Goal: Information Seeking & Learning: Learn about a topic

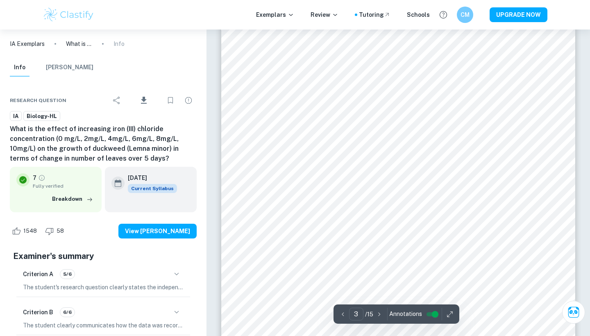
scroll to position [1199, 0]
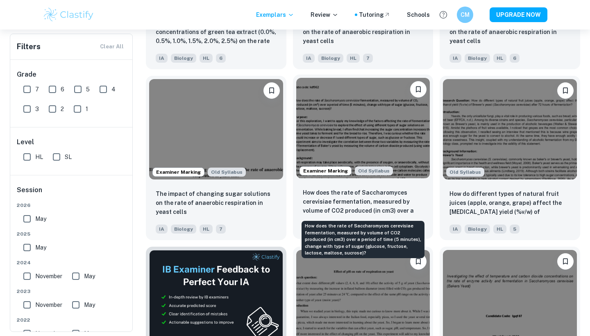
scroll to position [995, 0]
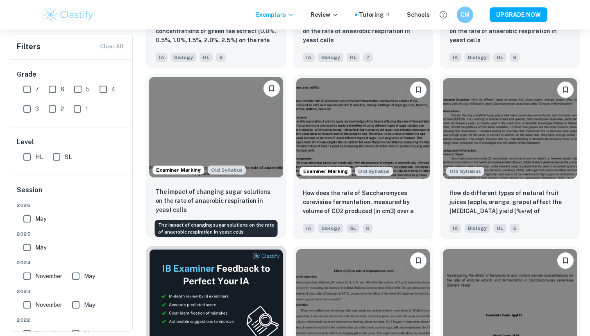
click at [246, 203] on p "The impact of changing sugar solutions on the rate of anaerobic respiration in …" at bounding box center [216, 200] width 121 height 27
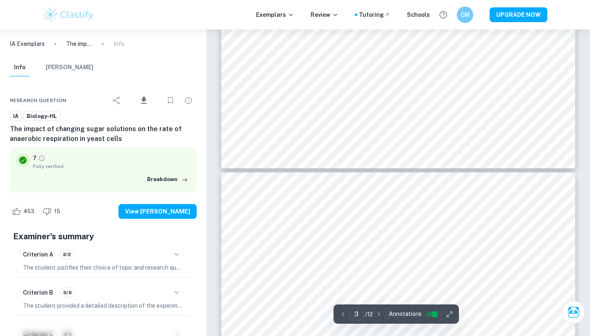
scroll to position [1432, 0]
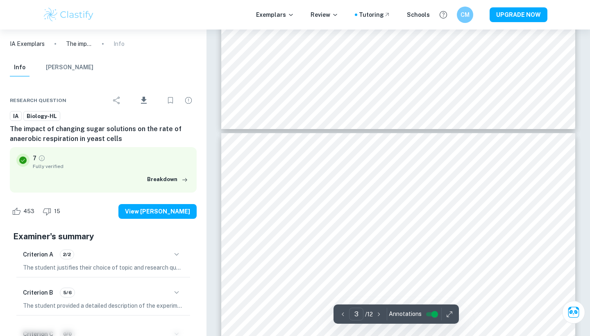
type input "4"
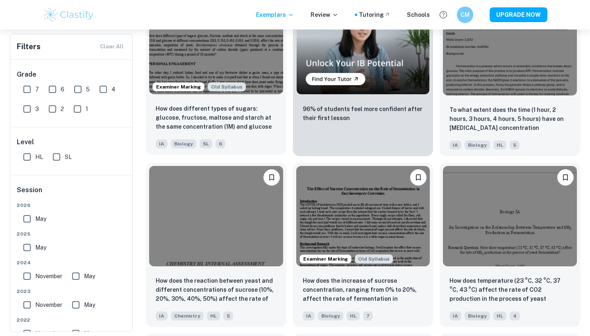
scroll to position [1551, 0]
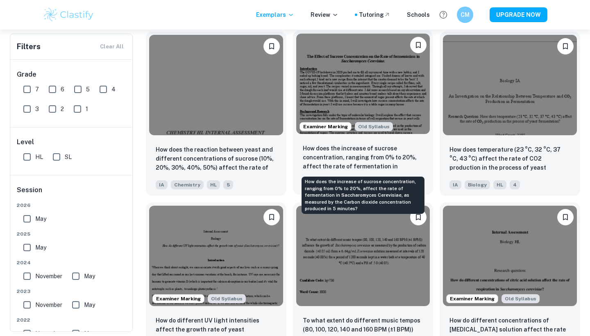
click at [333, 157] on p "How does the increase of sucrose concentration, ranging from 0% to 20%, affect …" at bounding box center [363, 158] width 121 height 28
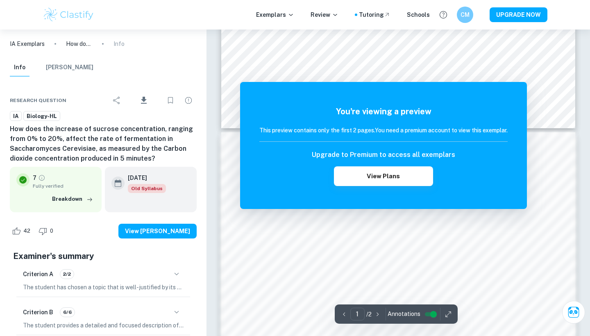
scroll to position [417, 0]
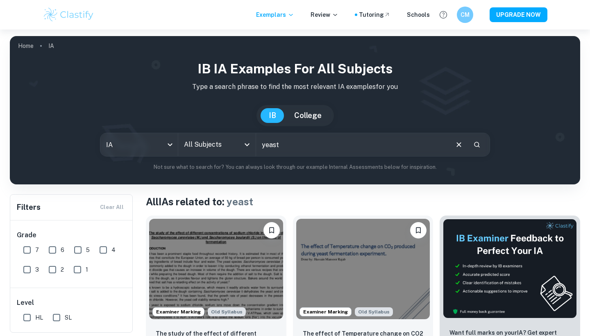
click at [220, 142] on input "All Subjects" at bounding box center [211, 145] width 58 height 16
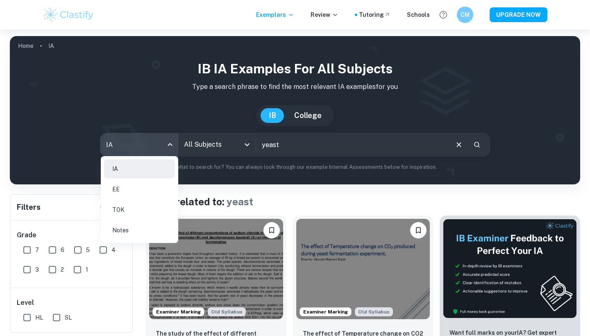
click at [167, 141] on body "We value your privacy We use cookies to enhance your browsing experience, serve…" at bounding box center [295, 198] width 590 height 336
click at [138, 188] on li "EE" at bounding box center [139, 189] width 71 height 19
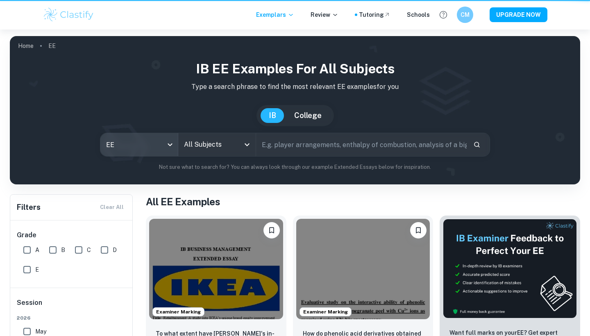
type input "ee"
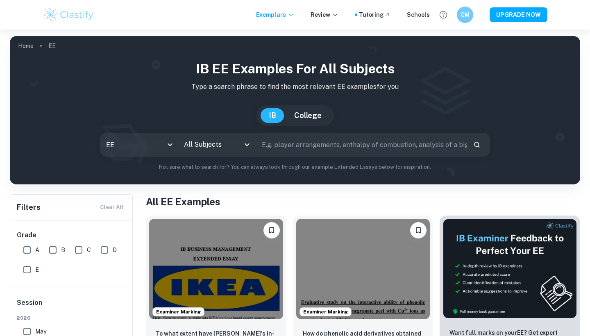
click at [290, 149] on input "text" at bounding box center [361, 144] width 211 height 23
type input "yeast"
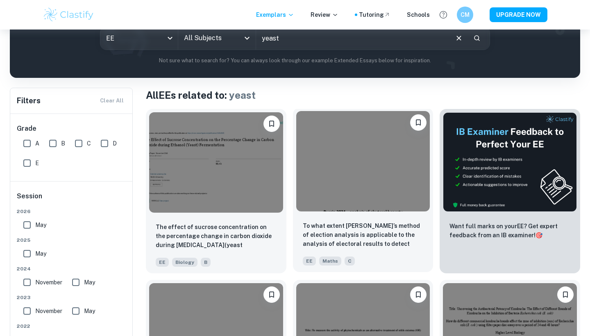
scroll to position [107, 0]
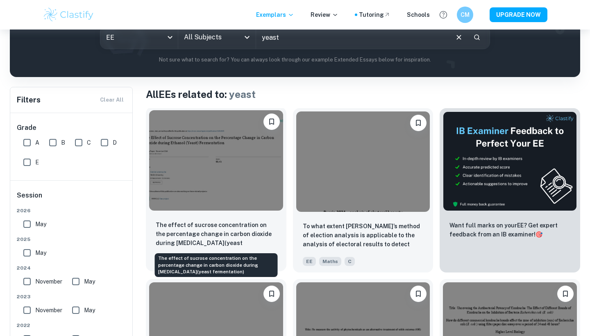
click at [265, 240] on p "The effect of sucrose concentration on the percentage change in carbon dioxide …" at bounding box center [216, 235] width 121 height 28
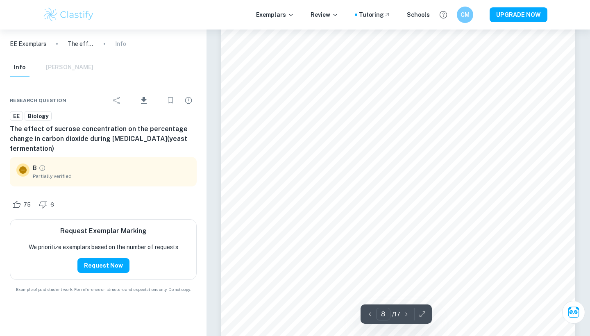
scroll to position [3477, 0]
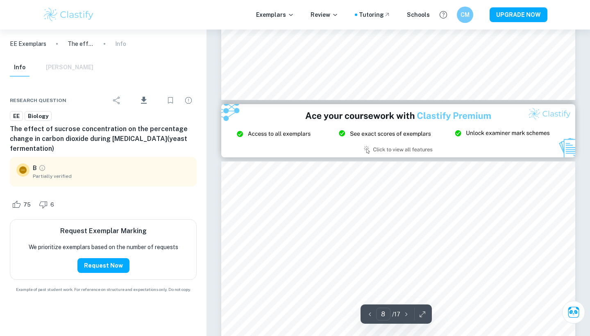
type input "9"
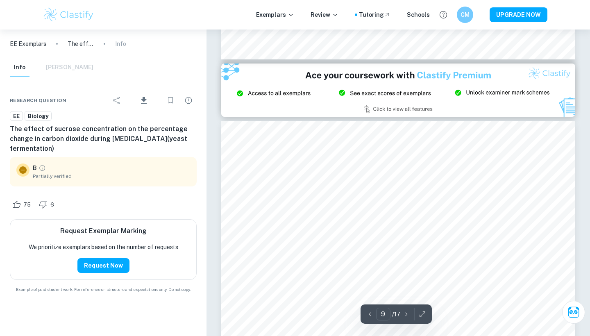
scroll to position [3823, 0]
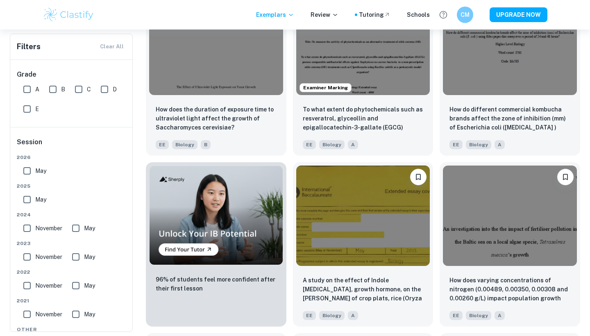
scroll to position [109, 0]
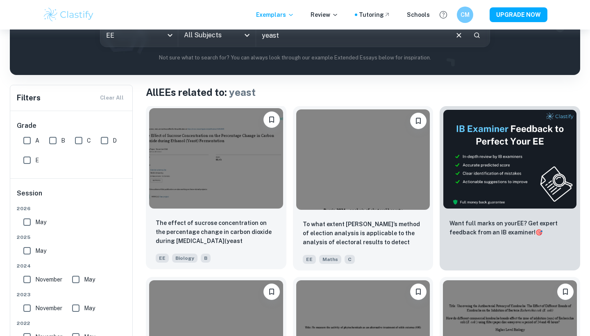
click at [190, 142] on img at bounding box center [216, 158] width 134 height 100
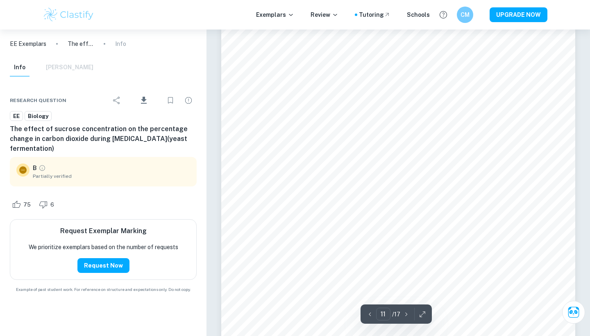
scroll to position [4902, 0]
type input "10"
